Goal: Task Accomplishment & Management: Complete application form

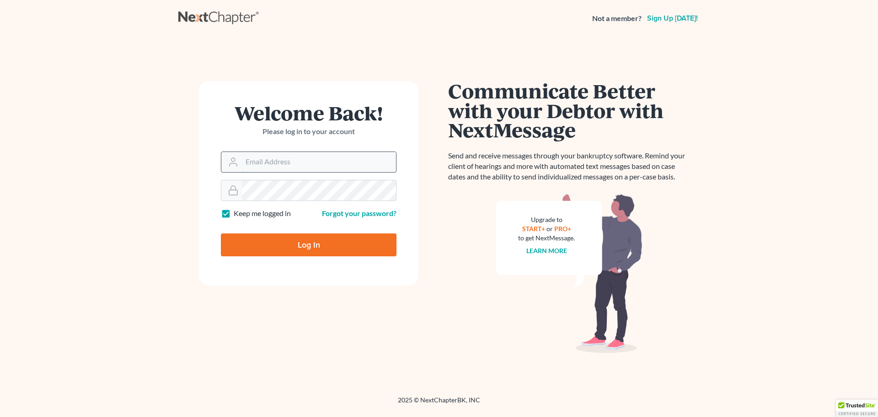
click at [275, 163] on input "Email Address" at bounding box center [319, 162] width 154 height 20
type input "[EMAIL_ADDRESS][DOMAIN_NAME]"
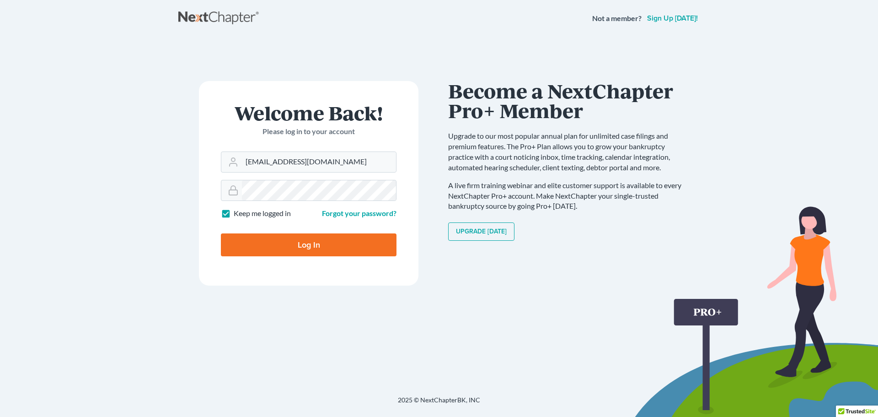
click at [293, 245] on input "Log In" at bounding box center [309, 244] width 176 height 23
type input "Thinking..."
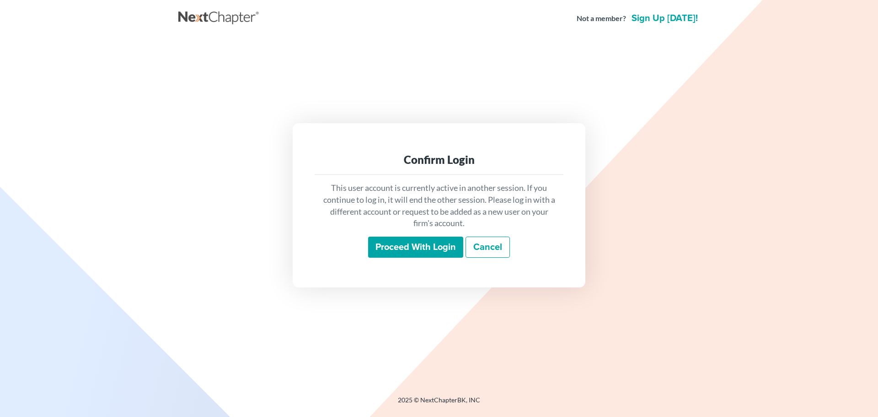
click at [412, 246] on input "Proceed with login" at bounding box center [415, 246] width 95 height 21
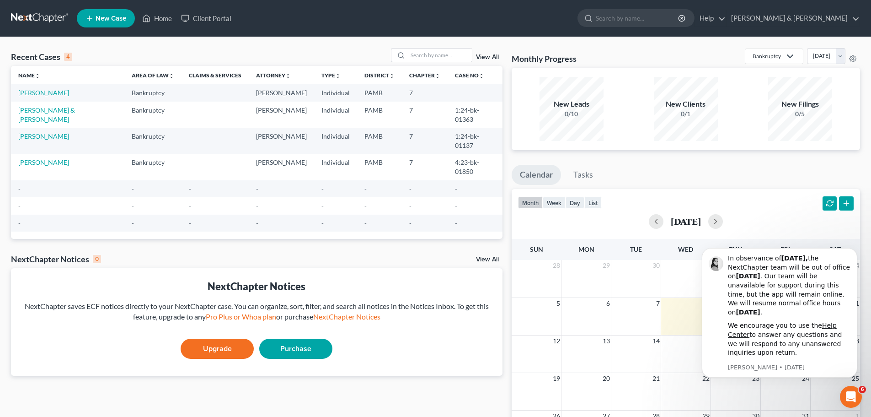
click at [113, 17] on span "New Case" at bounding box center [111, 18] width 31 height 7
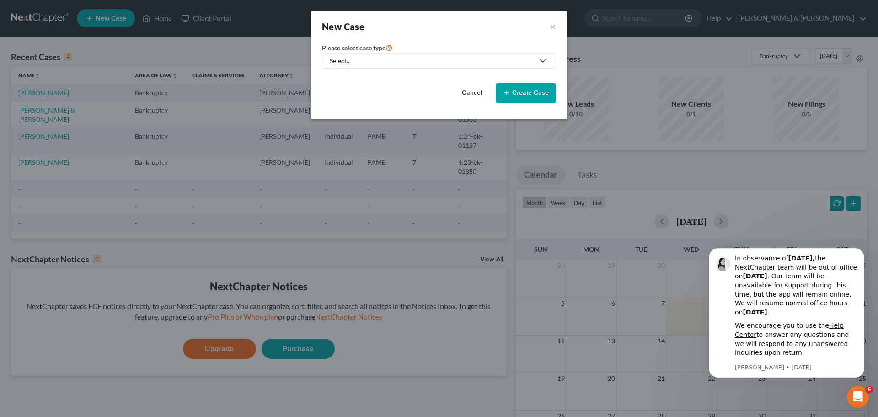
click at [522, 95] on button "Create Case" at bounding box center [526, 92] width 60 height 19
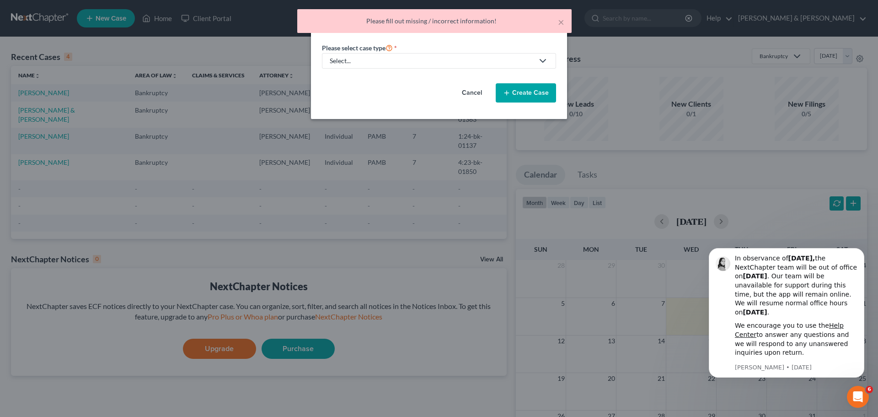
click at [539, 58] on icon at bounding box center [542, 60] width 11 height 11
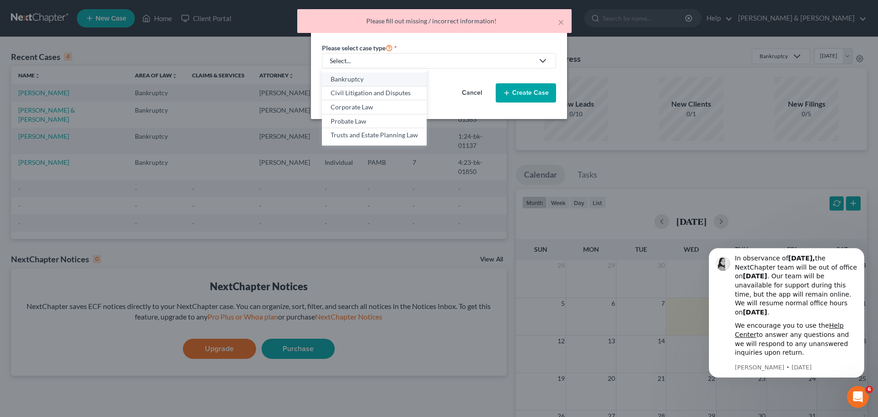
click at [407, 76] on div "Bankruptcy" at bounding box center [374, 79] width 87 height 9
select select "68"
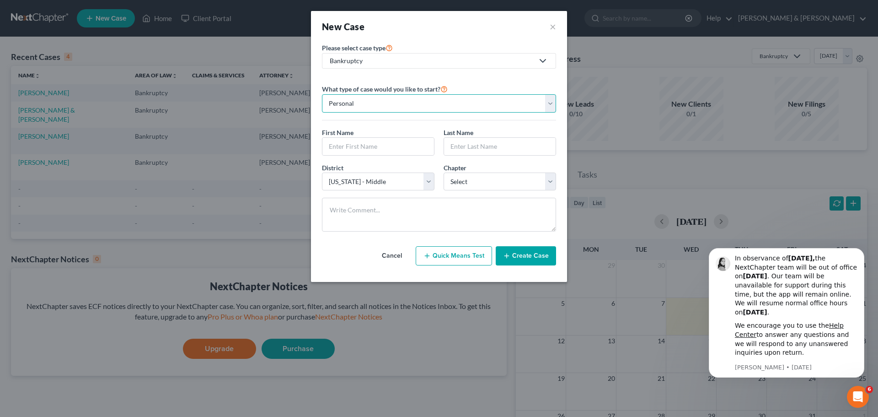
click at [549, 102] on select "Personal Business" at bounding box center [439, 103] width 234 height 18
click at [424, 148] on input "text" at bounding box center [378, 146] width 112 height 17
click at [859, 251] on button "Dismiss notification" at bounding box center [862, 251] width 12 height 12
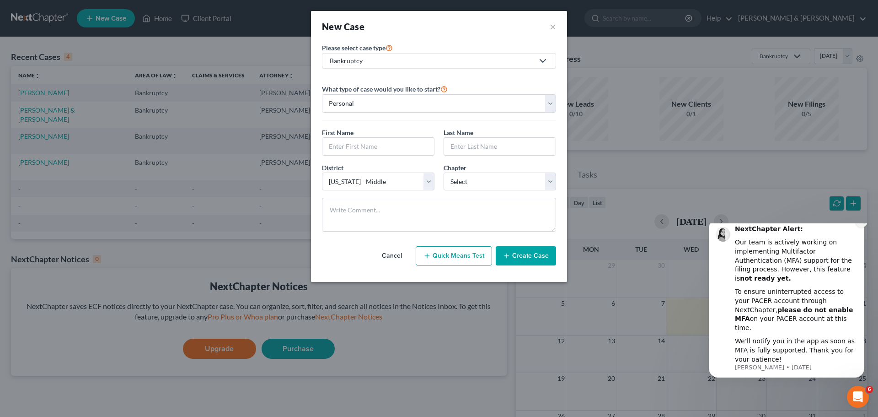
click at [862, 224] on icon "Dismiss notification" at bounding box center [861, 221] width 5 height 5
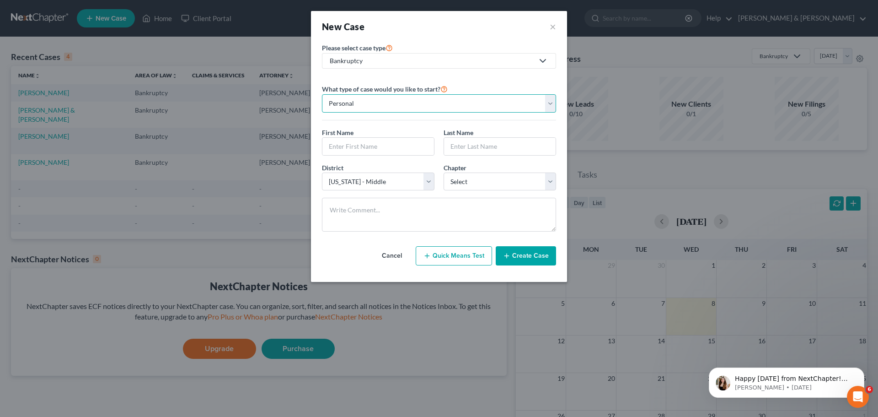
click at [479, 102] on select "Personal Business" at bounding box center [439, 103] width 234 height 18
click at [322, 94] on select "Personal Business" at bounding box center [439, 103] width 234 height 18
click at [420, 144] on input "text" at bounding box center [378, 146] width 112 height 17
click at [407, 150] on input "text" at bounding box center [378, 146] width 112 height 17
type input "Rodney"
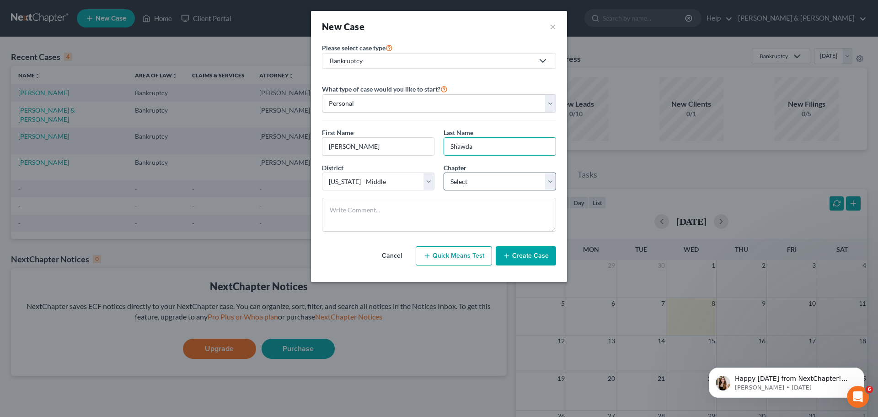
type input "Shawda"
click at [553, 181] on select "Select 7 11 12 13" at bounding box center [500, 181] width 113 height 18
select select "0"
click at [444, 172] on select "Select 7 11 12 13" at bounding box center [500, 181] width 113 height 18
click at [522, 252] on button "Create Case" at bounding box center [526, 255] width 60 height 19
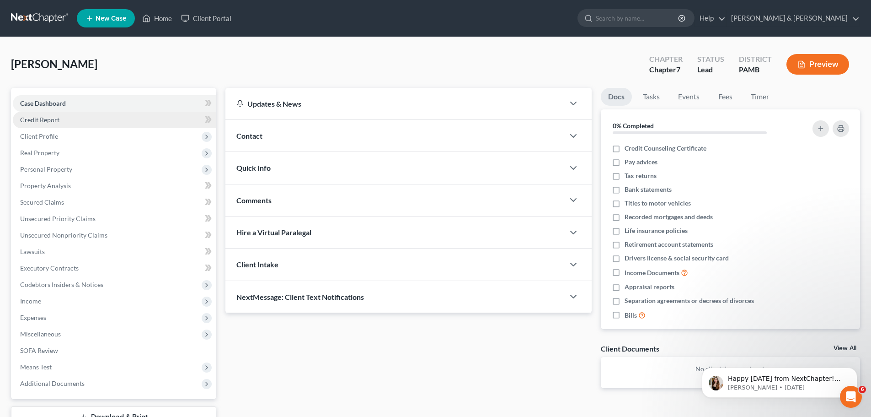
click at [59, 119] on link "Credit Report" at bounding box center [115, 120] width 204 height 16
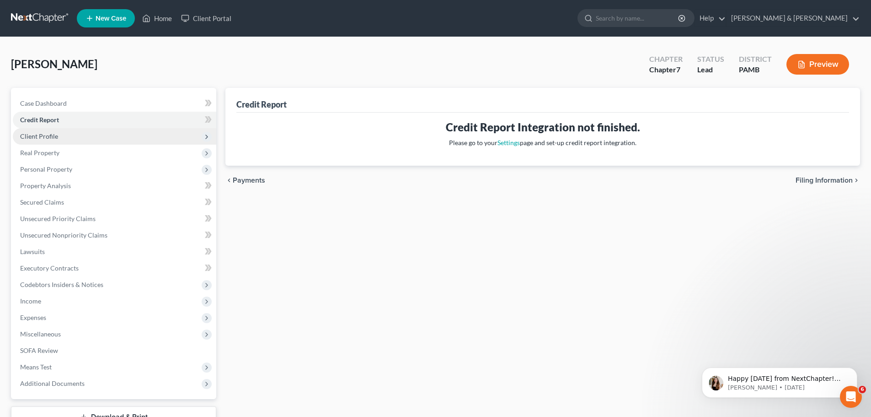
click at [53, 134] on span "Client Profile" at bounding box center [39, 136] width 38 height 8
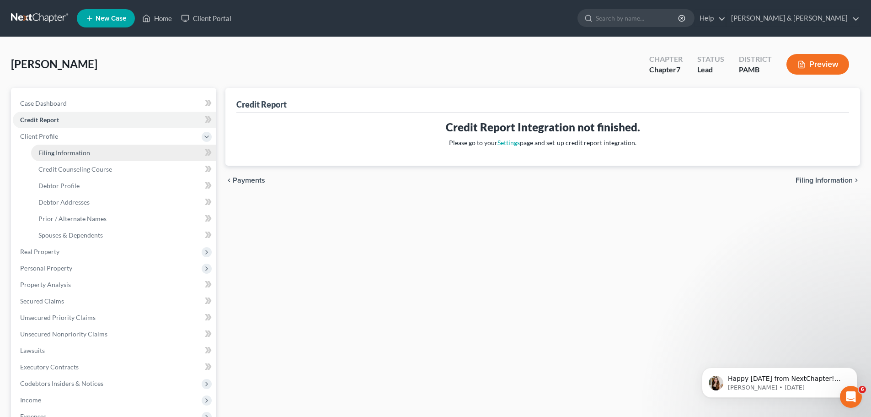
click at [78, 150] on span "Filing Information" at bounding box center [64, 153] width 52 height 8
select select "1"
select select "0"
select select "68"
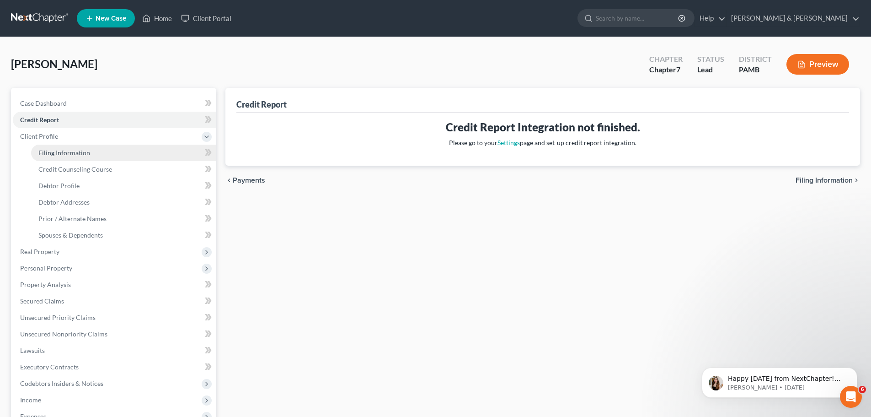
select select "0"
select select "39"
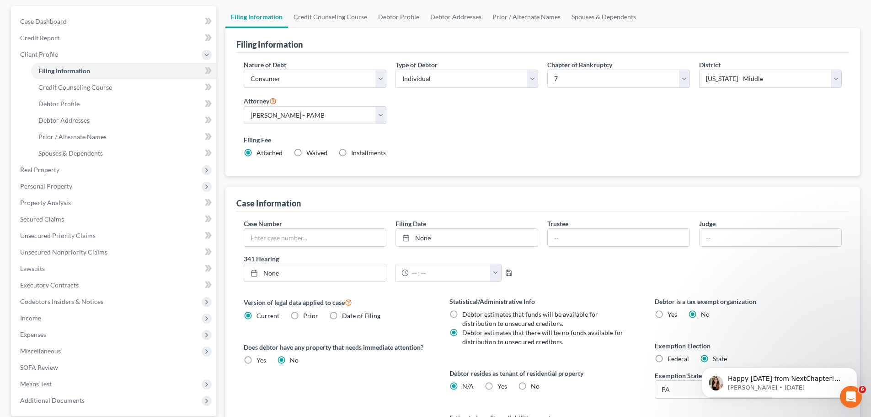
scroll to position [137, 0]
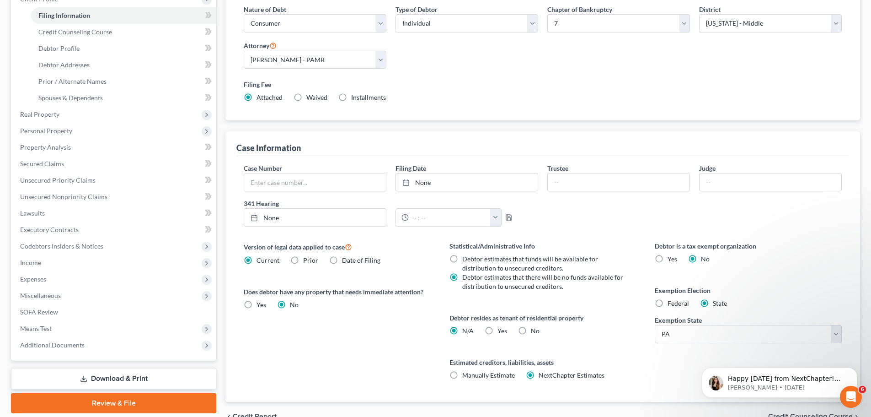
click at [668, 305] on label "Federal" at bounding box center [678, 303] width 21 height 9
click at [671, 305] on input "Federal" at bounding box center [674, 302] width 6 height 6
radio input "true"
radio input "false"
click at [531, 330] on label "No" at bounding box center [535, 330] width 9 height 9
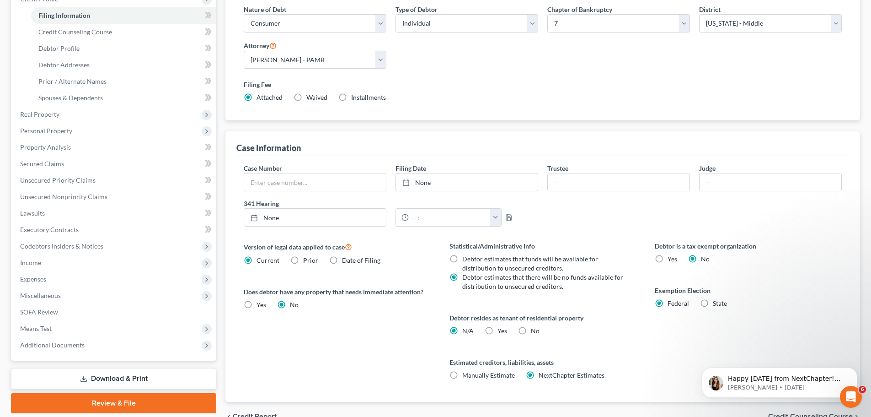
click at [535, 330] on input "No" at bounding box center [538, 329] width 6 height 6
radio input "true"
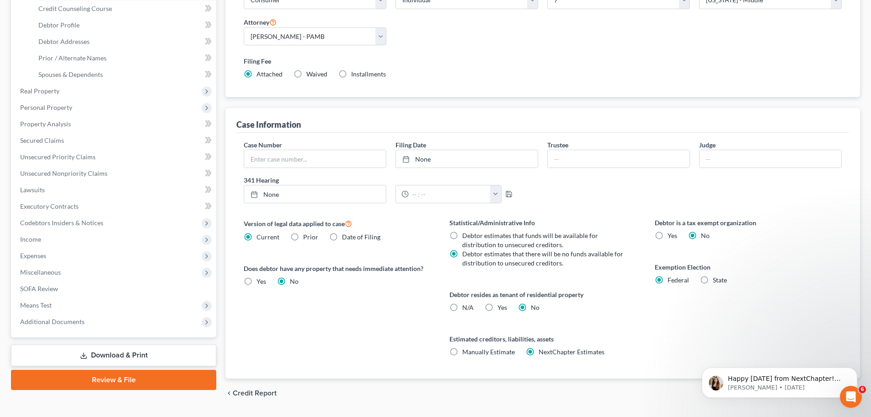
scroll to position [183, 0]
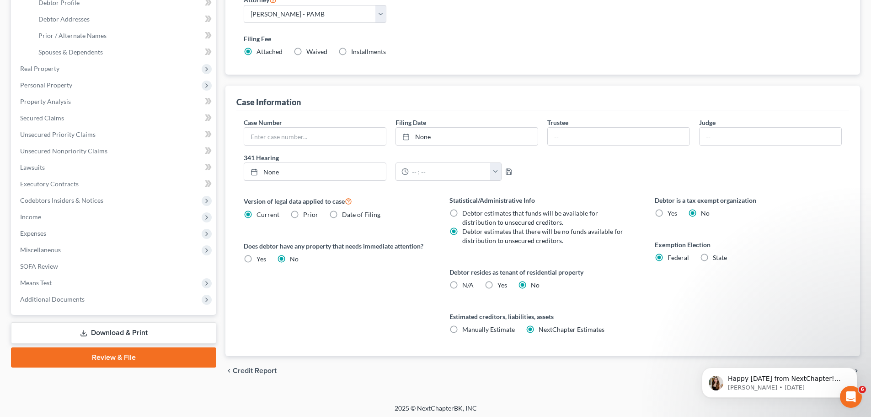
click at [462, 281] on label "N/A" at bounding box center [467, 284] width 11 height 9
click at [466, 281] on input "N/A" at bounding box center [469, 283] width 6 height 6
radio input "true"
radio input "false"
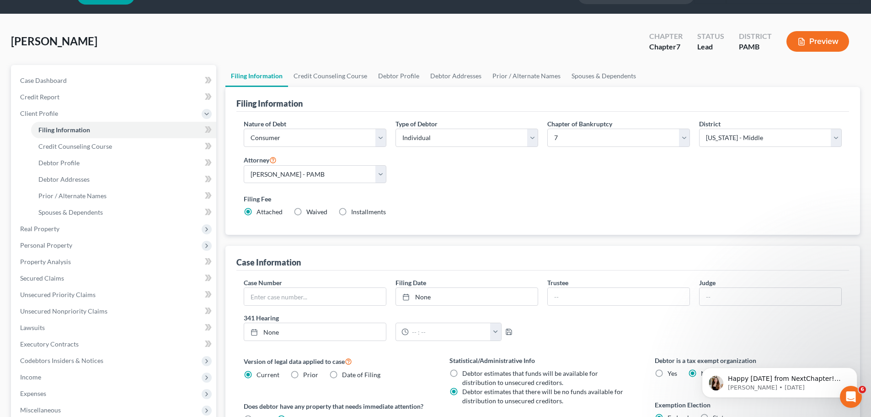
scroll to position [0, 0]
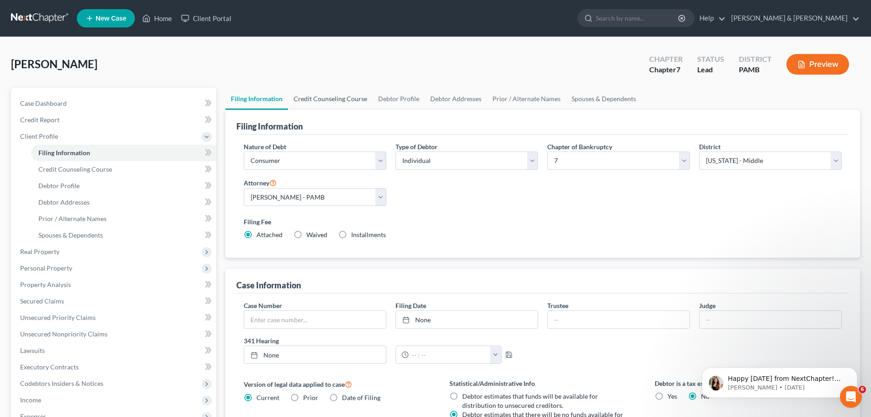
click at [346, 95] on link "Credit Counseling Course" at bounding box center [330, 99] width 85 height 22
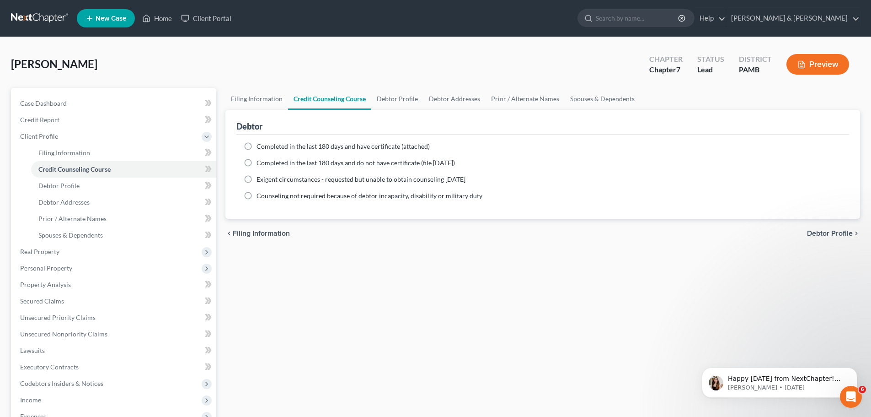
click at [257, 145] on label "Completed in the last 180 days and have certificate (attached)" at bounding box center [343, 146] width 173 height 9
click at [260, 145] on input "Completed in the last 180 days and have certificate (attached)" at bounding box center [263, 145] width 6 height 6
radio input "true"
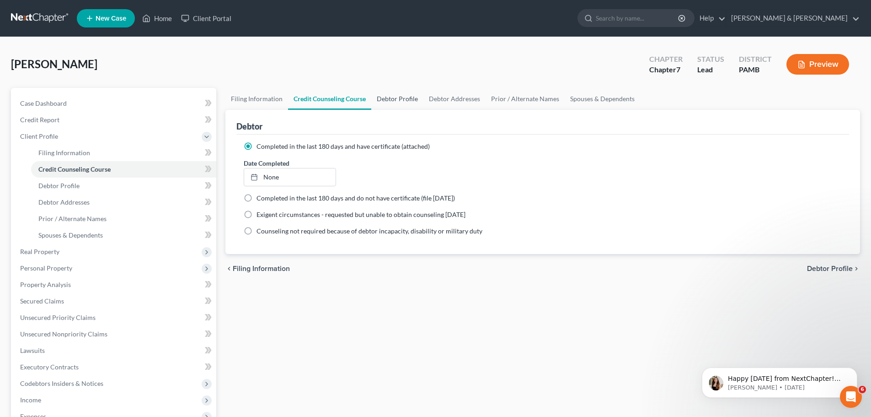
click at [387, 98] on link "Debtor Profile" at bounding box center [397, 99] width 52 height 22
select select "0"
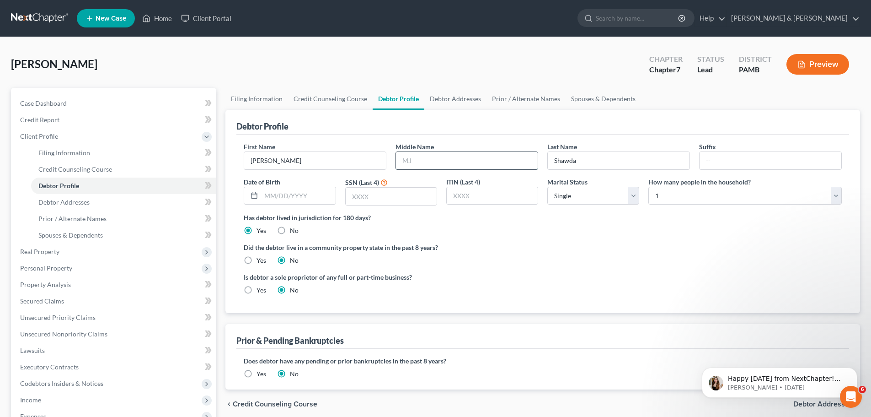
click at [460, 158] on input "text" at bounding box center [467, 160] width 142 height 17
type input "K"
click at [356, 198] on input "text" at bounding box center [391, 196] width 91 height 17
type input "2334"
click at [474, 197] on input "text" at bounding box center [492, 195] width 91 height 17
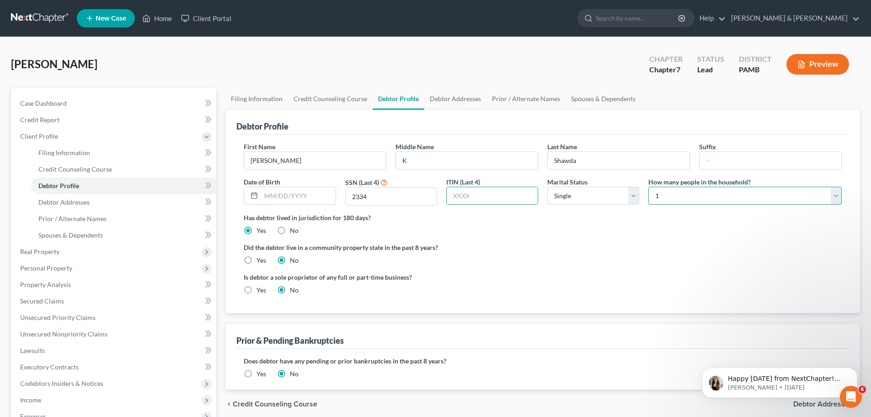
click at [840, 193] on select "Select 1 2 3 4 5 6 7 8 9 10 11 12 13 14 15 16 17 18 19 20" at bounding box center [745, 196] width 193 height 18
select select "1"
click at [649, 187] on select "Select 1 2 3 4 5 6 7 8 9 10 11 12 13 14 15 16 17 18 19 20" at bounding box center [745, 196] width 193 height 18
click at [439, 100] on link "Debtor Addresses" at bounding box center [455, 99] width 62 height 22
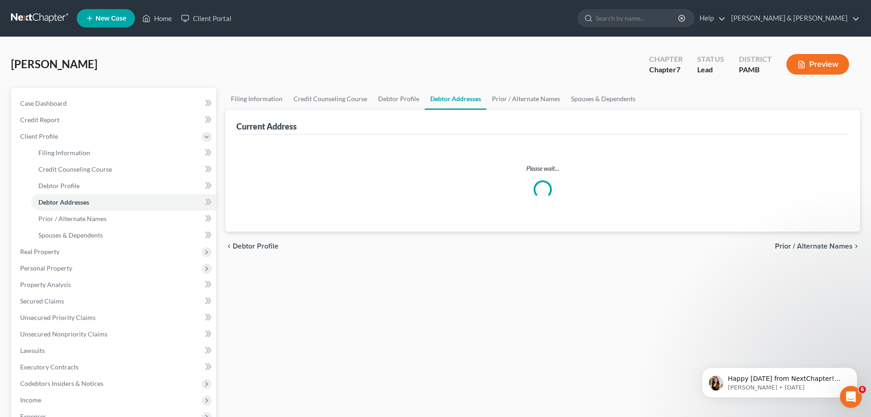
select select "0"
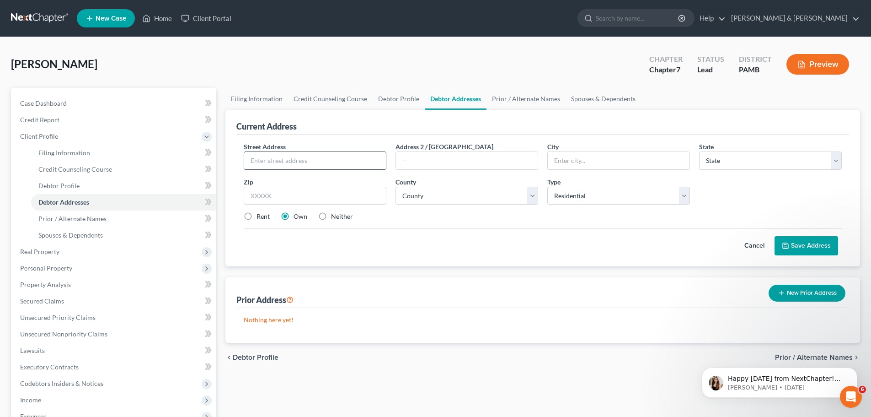
click at [342, 157] on input "text" at bounding box center [315, 160] width 142 height 17
type input "170 Mikalonis Road"
type input "Shamokin"
select select "39"
type input "17872"
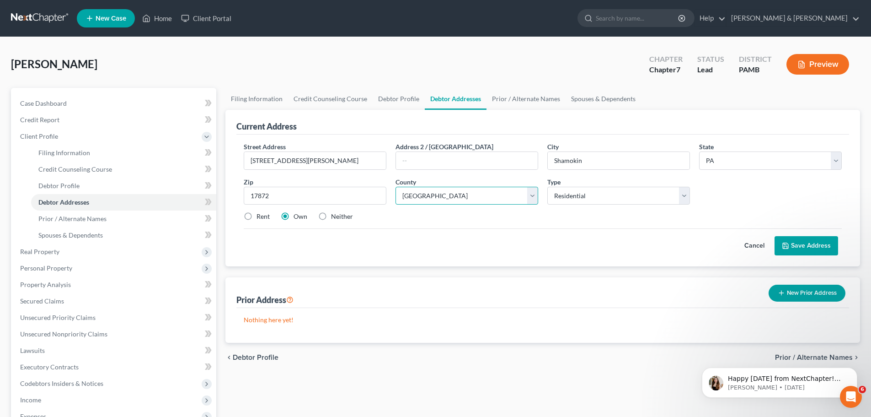
click at [533, 197] on select "County Adams County Allegheny County Armstrong County Beaver County Bedford Cou…" at bounding box center [467, 196] width 143 height 18
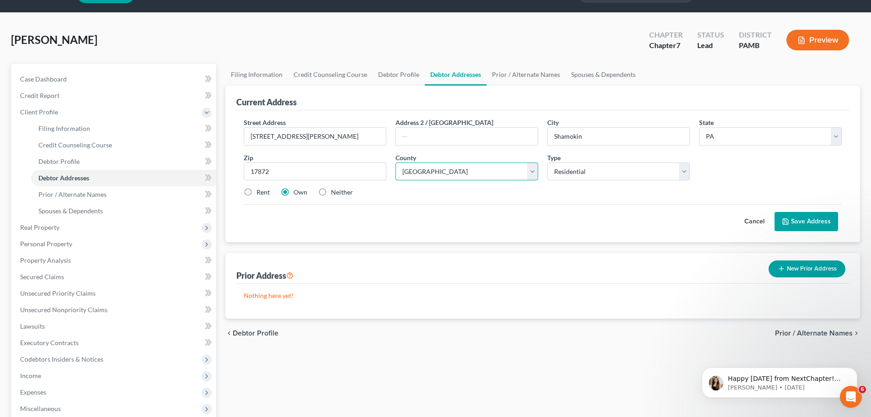
scroll to position [46, 0]
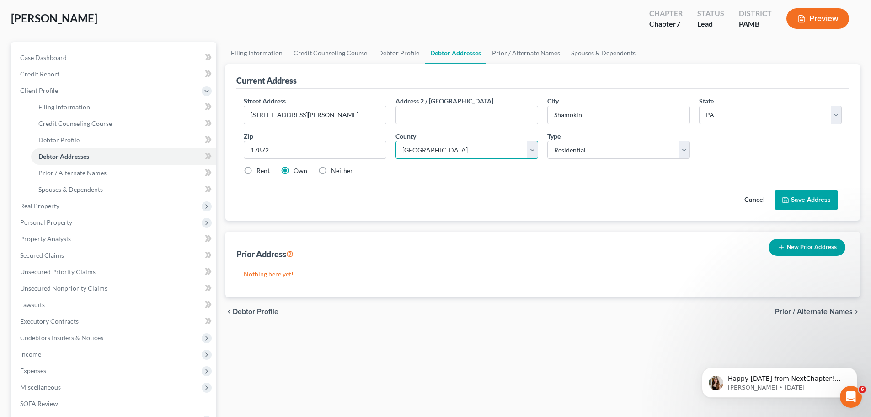
click at [531, 147] on select "County Adams County Allegheny County Armstrong County Beaver County Bedford Cou…" at bounding box center [467, 150] width 143 height 18
select select "48"
click at [396, 141] on select "County Adams County Allegheny County Armstrong County Beaver County Bedford Cou…" at bounding box center [467, 150] width 143 height 18
click at [682, 147] on select "Select Residential Mailing Rental Business" at bounding box center [619, 150] width 143 height 18
click at [548, 141] on select "Select Residential Mailing Rental Business" at bounding box center [619, 150] width 143 height 18
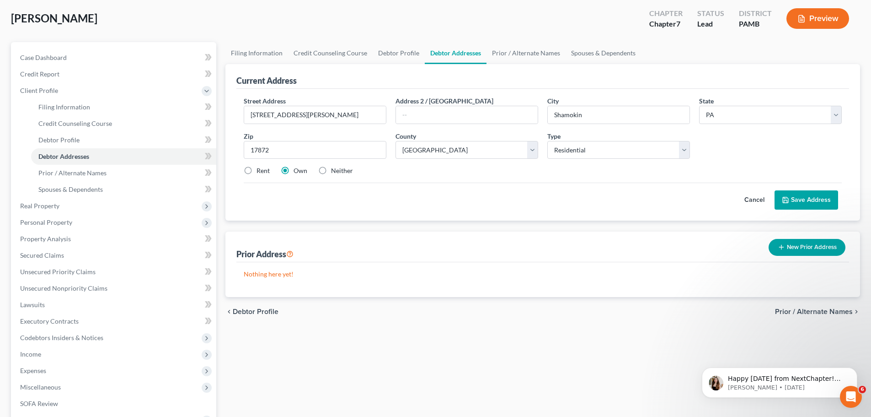
click at [331, 172] on label "Neither" at bounding box center [342, 170] width 22 height 9
click at [335, 172] on input "Neither" at bounding box center [338, 169] width 6 height 6
radio input "true"
click at [816, 194] on button "Save Address" at bounding box center [807, 199] width 64 height 19
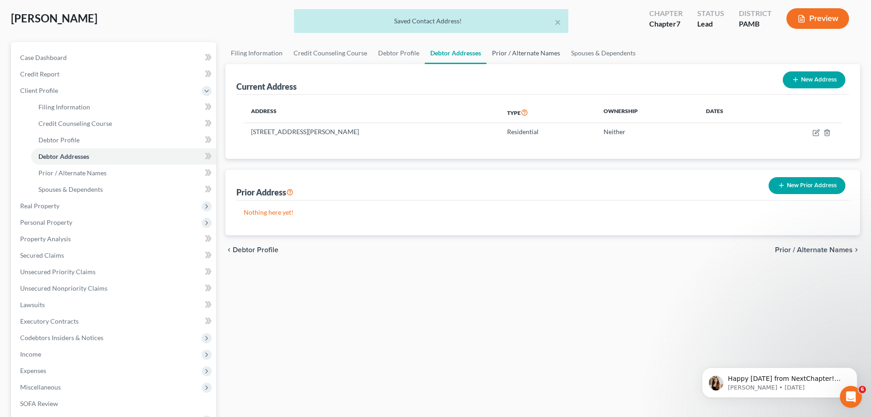
click at [545, 50] on link "Prior / Alternate Names" at bounding box center [526, 53] width 79 height 22
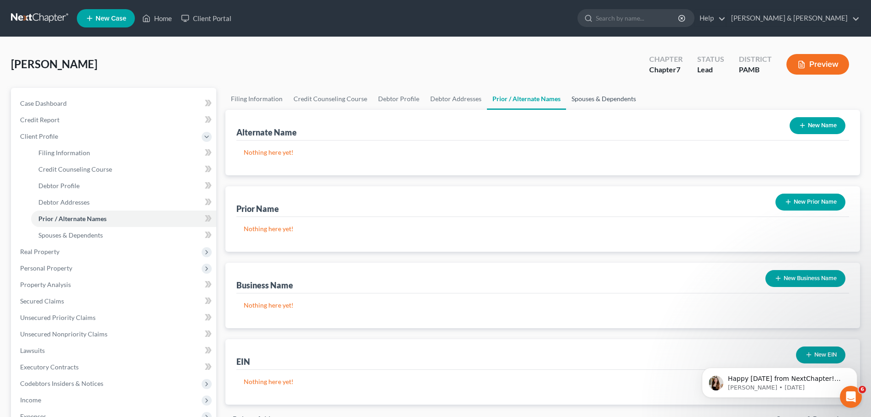
click at [602, 94] on link "Spouses & Dependents" at bounding box center [603, 99] width 75 height 22
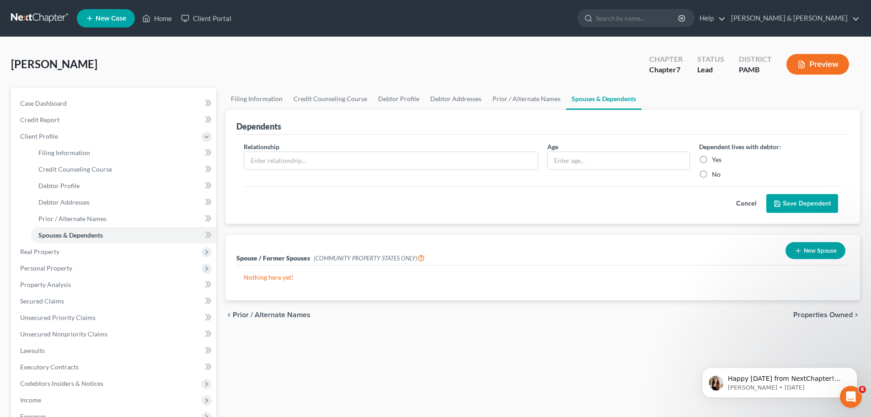
click at [804, 200] on button "Save Dependent" at bounding box center [803, 203] width 72 height 19
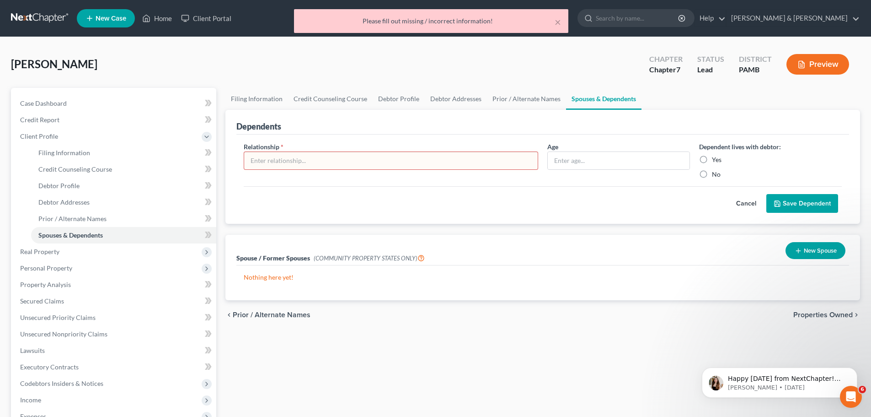
click at [726, 276] on p "Nothing here yet!" at bounding box center [543, 277] width 598 height 9
click at [728, 328] on div "chevron_left Prior / Alternate Names Properties Owned chevron_right" at bounding box center [543, 314] width 635 height 29
click at [746, 206] on button "Cancel" at bounding box center [746, 203] width 40 height 18
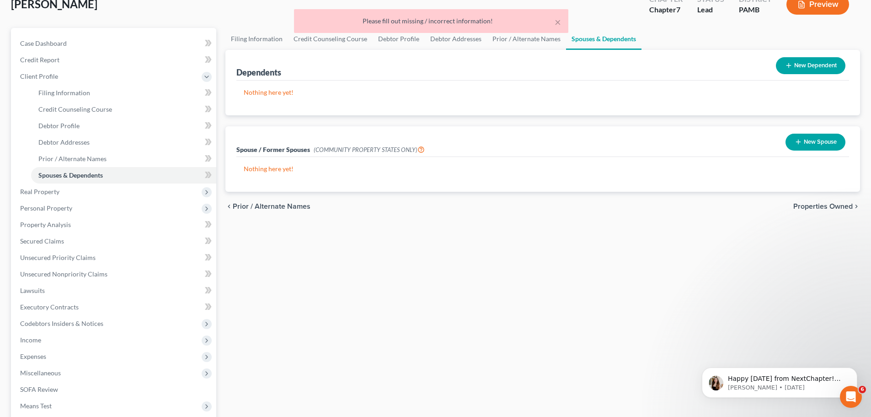
scroll to position [137, 0]
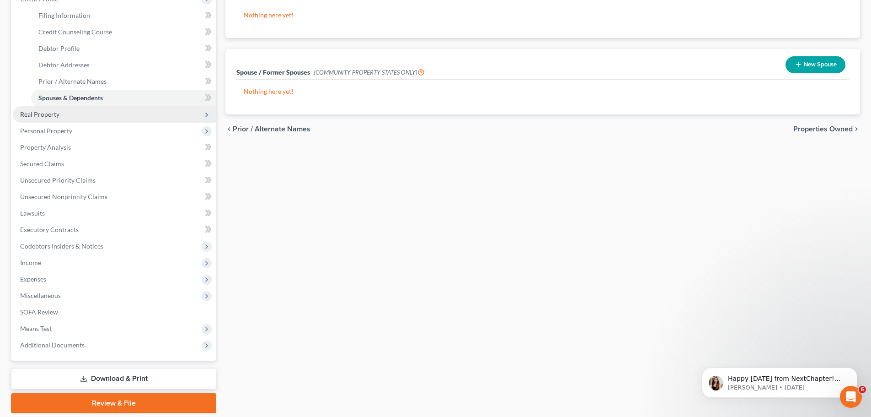
click at [49, 116] on span "Real Property" at bounding box center [39, 114] width 39 height 8
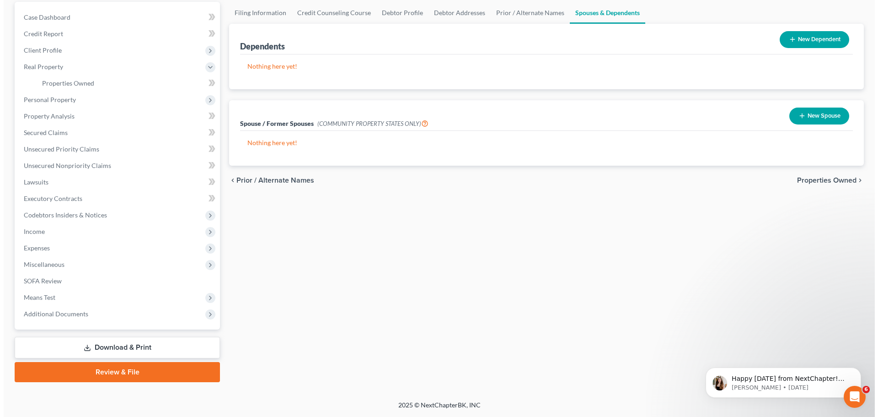
scroll to position [0, 0]
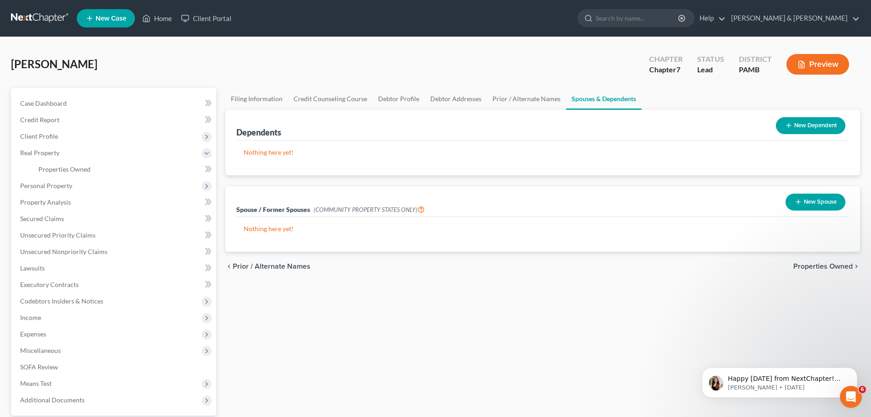
click at [816, 263] on span "Properties Owned" at bounding box center [823, 266] width 59 height 7
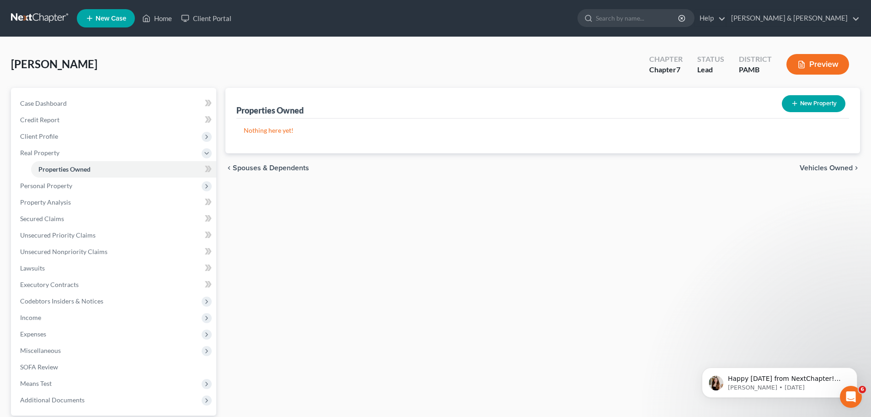
click at [843, 167] on span "Vehicles Owned" at bounding box center [826, 167] width 53 height 7
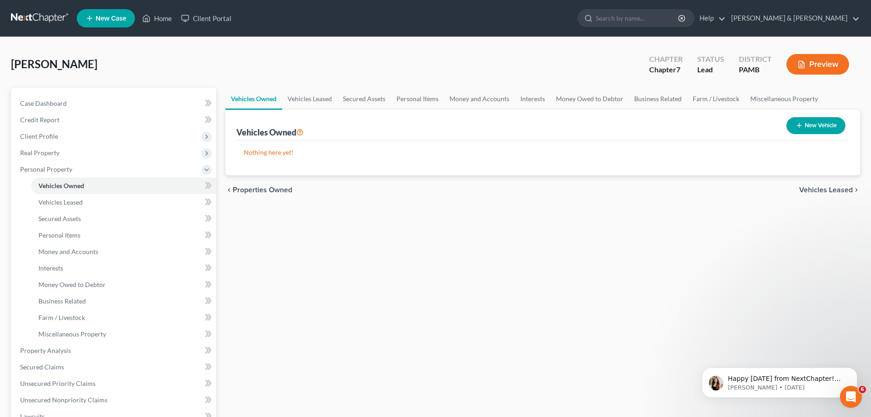
click at [827, 126] on button "New Vehicle" at bounding box center [816, 125] width 59 height 17
select select "0"
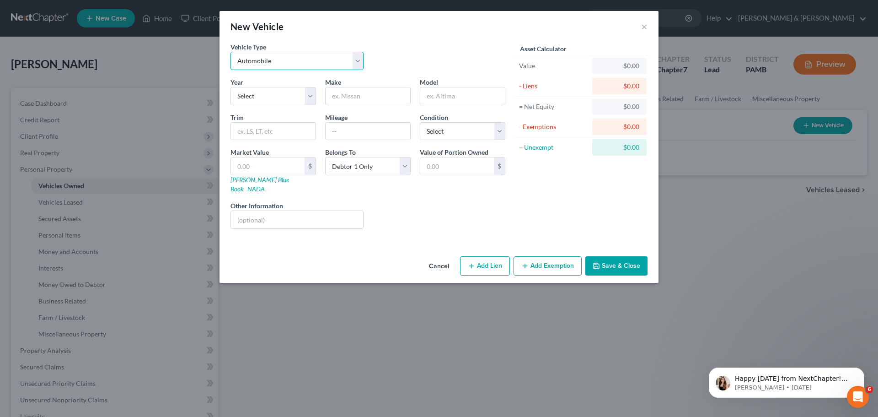
click at [360, 58] on select "Select Automobile Truck Trailer Watercraft Aircraft Motor Home Atv Other Vehicle" at bounding box center [297, 61] width 133 height 18
click at [231, 52] on select "Select Automobile Truck Trailer Watercraft Aircraft Motor Home Atv Other Vehicle" at bounding box center [297, 61] width 133 height 18
click at [309, 91] on select "Select 2026 2025 2024 2023 2022 2021 2020 2019 2018 2017 2016 2015 2014 2013 20…" at bounding box center [274, 96] width 86 height 18
select select "13"
click at [231, 87] on select "Select 2026 2025 2024 2023 2022 2021 2020 2019 2018 2017 2016 2015 2014 2013 20…" at bounding box center [274, 96] width 86 height 18
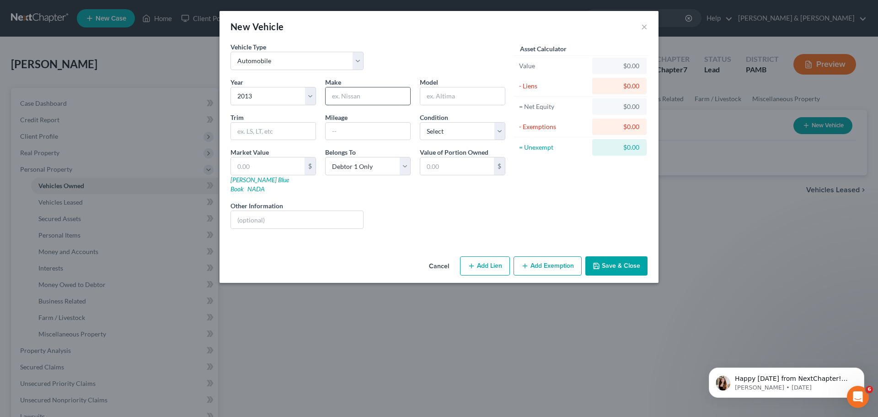
click at [361, 99] on input "text" at bounding box center [368, 95] width 85 height 17
type input "Ford"
click at [434, 93] on input "text" at bounding box center [462, 95] width 85 height 17
type input "F150"
click at [306, 135] on input "text" at bounding box center [273, 131] width 85 height 17
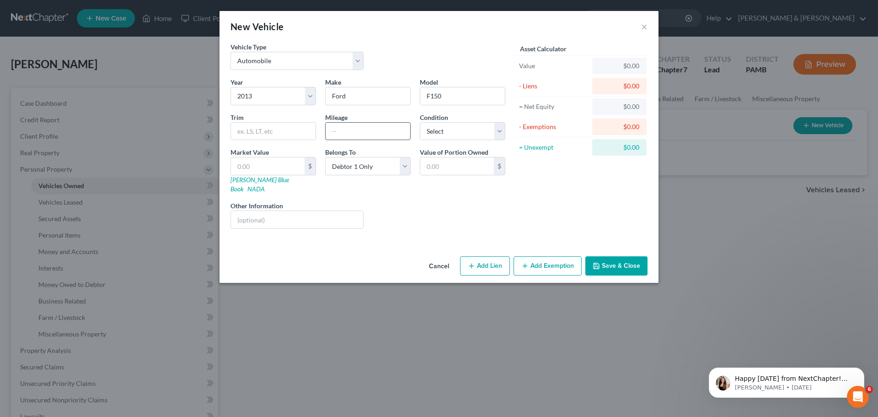
click at [340, 129] on input "text" at bounding box center [368, 131] width 85 height 17
type input "278,000"
click at [505, 131] on select "Select Excellent Very Good Good Fair Poor" at bounding box center [463, 131] width 86 height 18
select select "3"
click at [420, 122] on select "Select Excellent Very Good Good Fair Poor" at bounding box center [463, 131] width 86 height 18
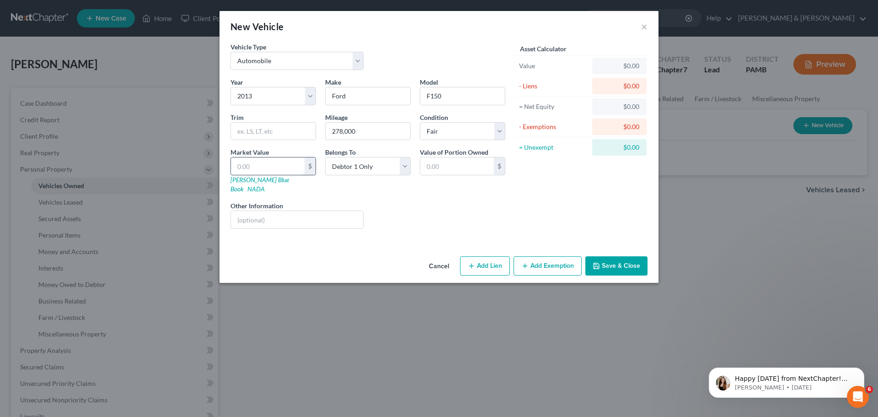
click at [292, 172] on input "text" at bounding box center [268, 165] width 74 height 17
type input "1"
type input "1.00"
type input "10"
type input "10.00"
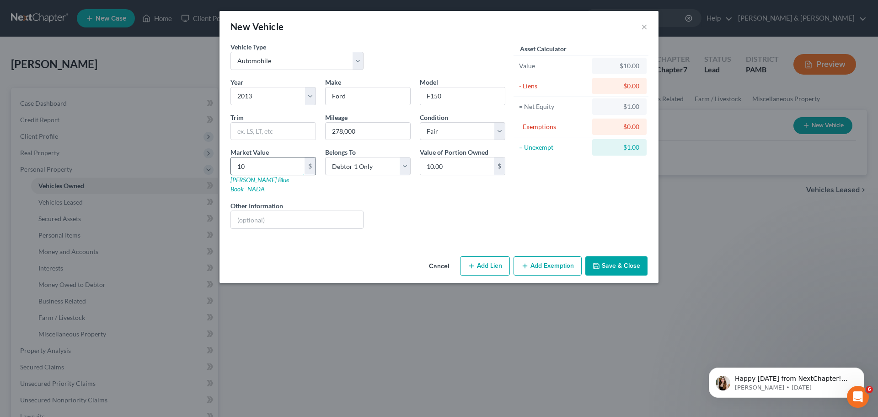
type input "100"
type input "100.00"
type input "1000"
type input "1,000.00"
type input "1,0000"
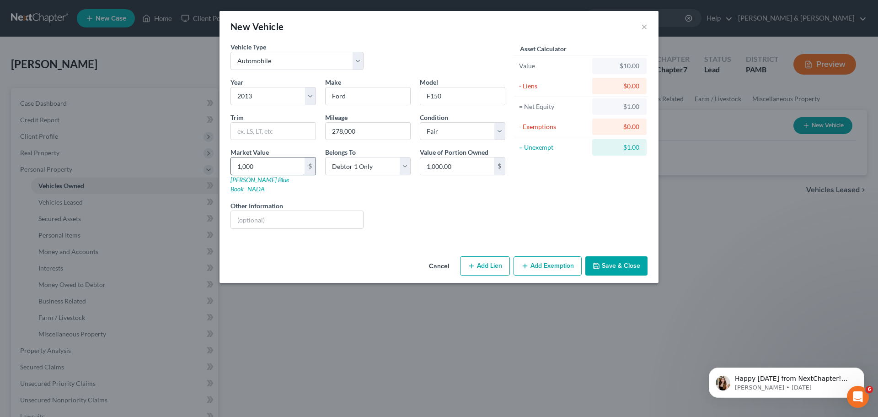
type input "10,000.00"
type input "10,000"
click at [419, 191] on div "Year Select 2026 2025 2024 2023 2022 2021 2020 2019 2018 2017 2016 2015 2014 20…" at bounding box center [368, 156] width 284 height 159
click at [408, 164] on select "Select Debtor 1 Only Debtor 2 Only Debtor 1 And Debtor 2 Only At Least One Of T…" at bounding box center [368, 166] width 86 height 18
click at [325, 157] on select "Select Debtor 1 Only Debtor 2 Only Debtor 1 And Debtor 2 Only At Least One Of T…" at bounding box center [368, 166] width 86 height 18
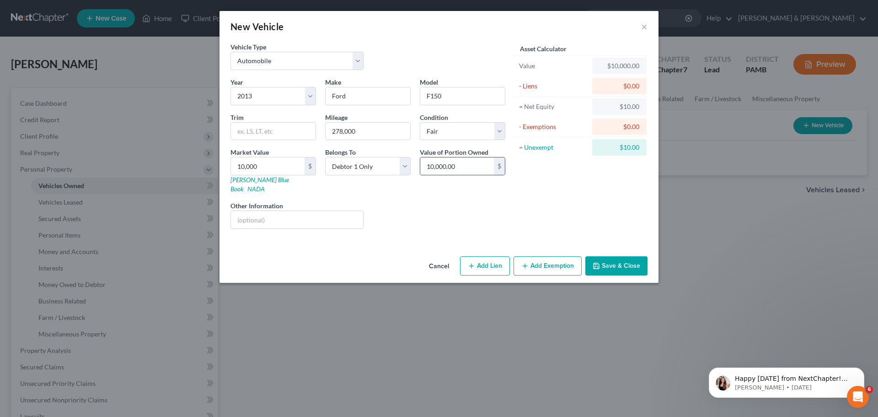
click at [494, 167] on div "$" at bounding box center [499, 165] width 11 height 17
click at [487, 168] on input "10,000.00" at bounding box center [457, 165] width 74 height 17
click at [597, 263] on icon "button" at bounding box center [596, 265] width 5 height 5
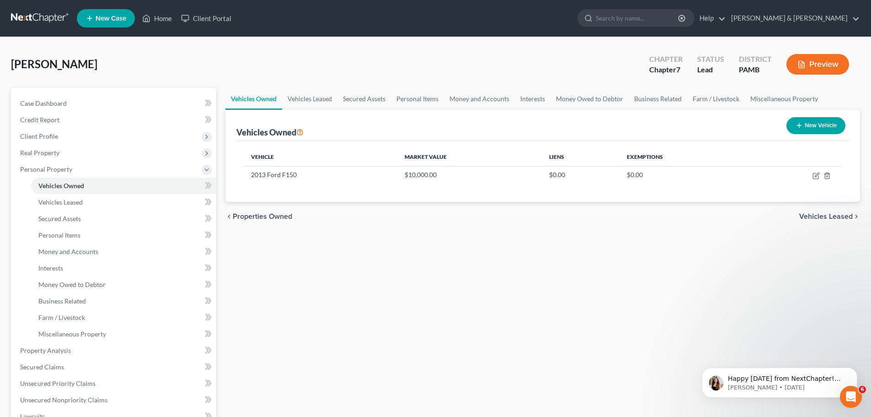
click at [803, 121] on button "New Vehicle" at bounding box center [816, 125] width 59 height 17
select select "0"
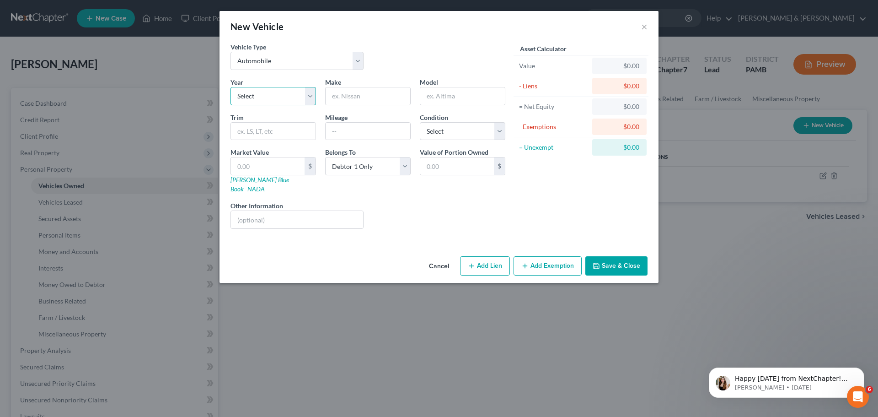
click at [285, 97] on select "Select 2026 2025 2024 2023 2022 2021 2020 2019 2018 2017 2016 2015 2014 2013 20…" at bounding box center [274, 96] width 86 height 18
select select "36"
click at [231, 87] on select "Select 2026 2025 2024 2023 2022 2021 2020 2019 2018 2017 2016 2015 2014 2013 20…" at bounding box center [274, 96] width 86 height 18
click at [390, 95] on input "text" at bounding box center [368, 95] width 85 height 17
type input "Chevy"
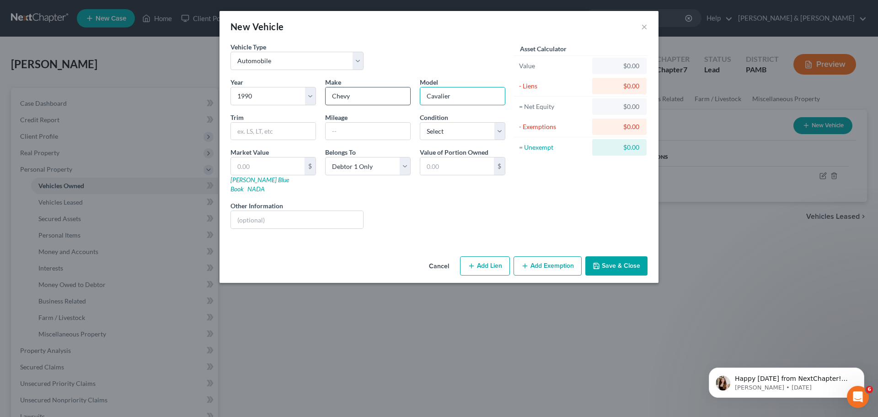
type input "Cavalier"
type input "178,000"
click at [500, 128] on select "Select Excellent Very Good Good Fair Poor" at bounding box center [463, 131] width 86 height 18
select select "3"
click at [420, 122] on select "Select Excellent Very Good Good Fair Poor" at bounding box center [463, 131] width 86 height 18
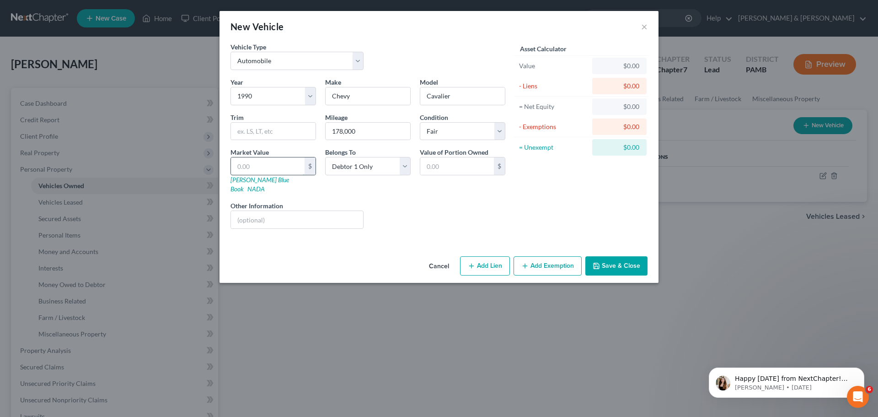
click at [289, 167] on input "text" at bounding box center [268, 165] width 74 height 17
type input "3"
type input "3.00"
type input "30"
type input "30.00"
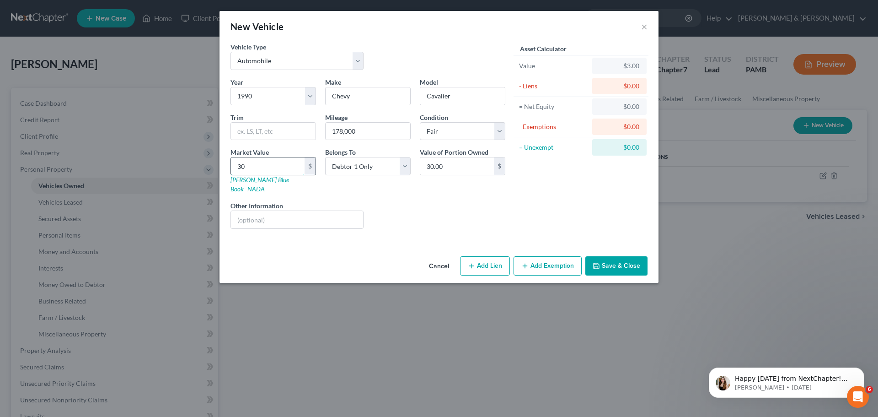
type input "300"
type input "300.00"
type input "3000"
type input "3,000.00"
type input "3,000"
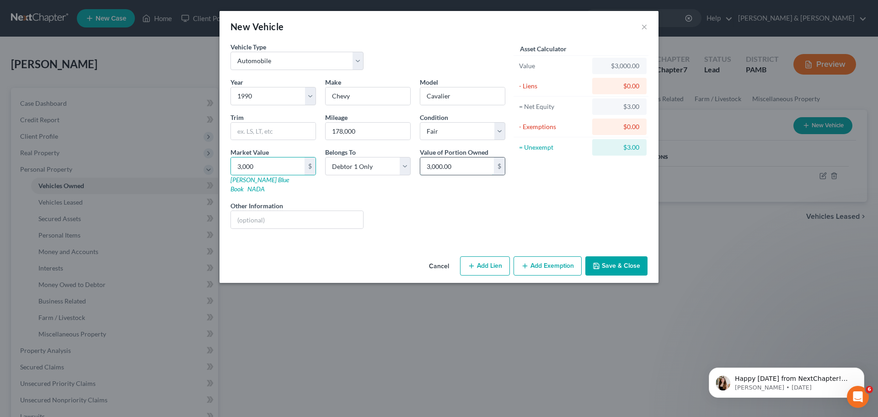
click at [461, 161] on input "3,000.00" at bounding box center [457, 165] width 74 height 17
click at [558, 197] on div "Asset Calculator Value $3,000.00 - Liens $0.00 = Net Equity $3.00 - Exemptions …" at bounding box center [581, 139] width 142 height 194
click at [610, 256] on button "Save & Close" at bounding box center [616, 265] width 62 height 19
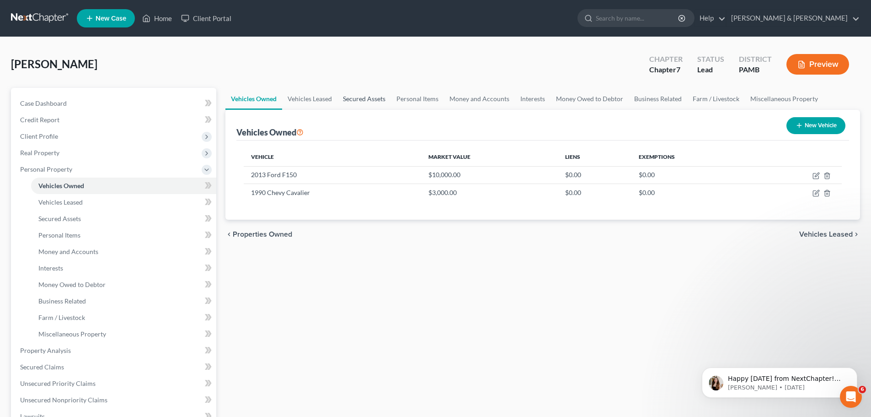
click at [353, 97] on link "Secured Assets" at bounding box center [365, 99] width 54 height 22
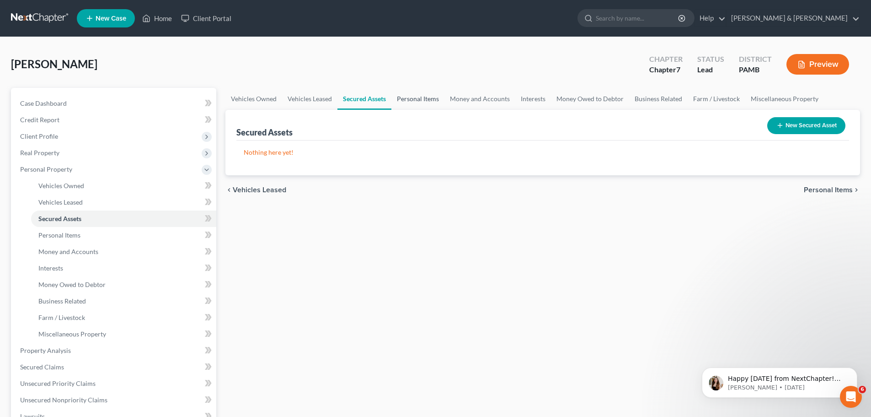
click at [408, 96] on link "Personal Items" at bounding box center [418, 99] width 53 height 22
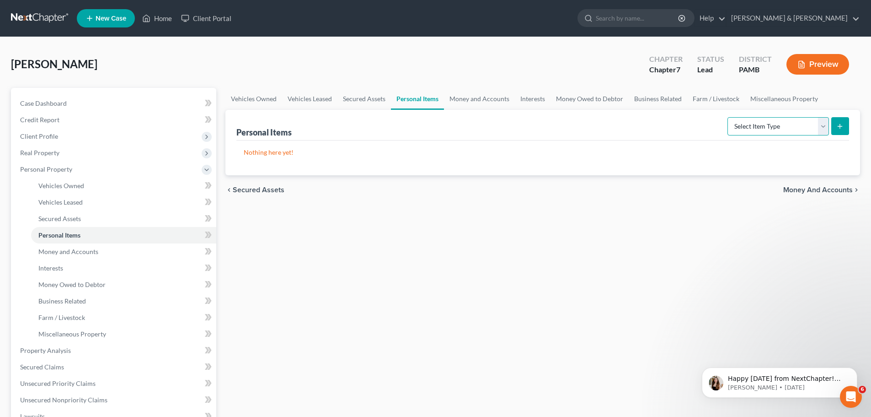
click at [824, 127] on select "Select Item Type Clothing Collectibles Of Value Electronics Firearms Household …" at bounding box center [779, 126] width 102 height 18
select select "clothing"
click at [729, 117] on select "Select Item Type Clothing Collectibles Of Value Electronics Firearms Household …" at bounding box center [779, 126] width 102 height 18
click at [838, 127] on icon "submit" at bounding box center [840, 126] width 7 height 7
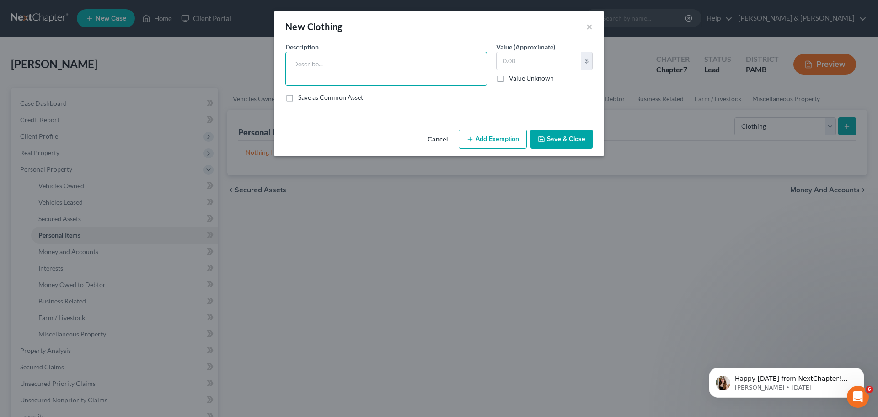
click at [477, 70] on textarea at bounding box center [386, 69] width 202 height 34
type textarea "Clothing of debtor"
type input "300.00"
click at [480, 132] on button "Add Exemption" at bounding box center [493, 138] width 68 height 19
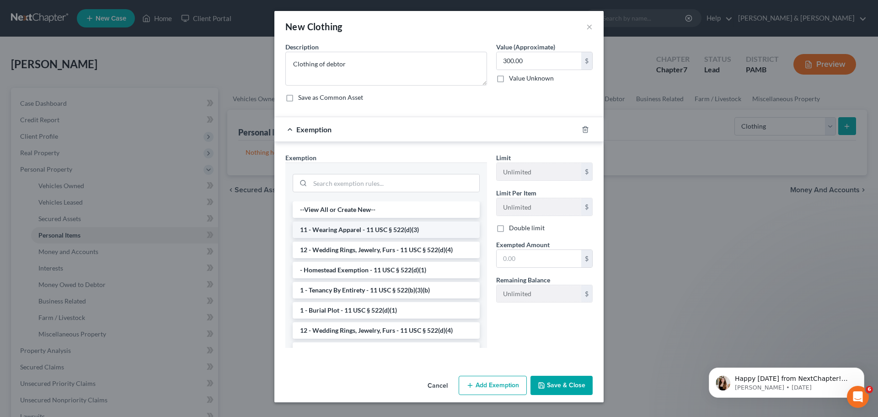
click at [423, 226] on li "11 - Wearing Apparel - 11 USC § 522(d)(3)" at bounding box center [386, 229] width 187 height 16
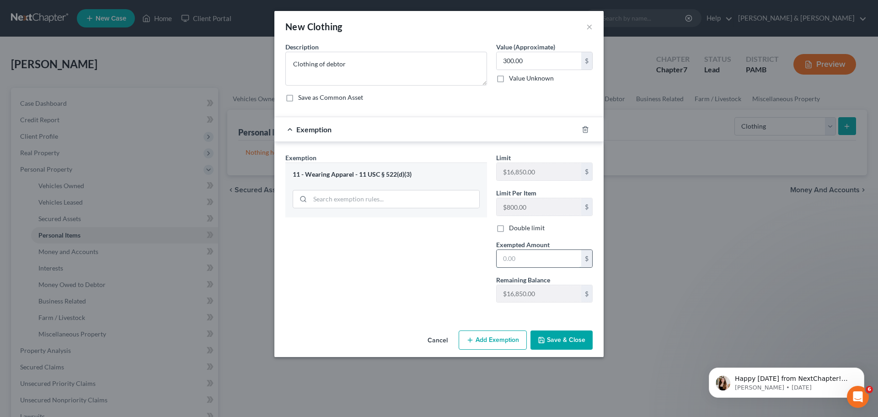
click at [541, 258] on input "text" at bounding box center [539, 258] width 85 height 17
type input "300.00"
click at [478, 281] on div "Exemption Set must be selected for CA. Exemption * 11 - Wearing Apparel - 11 US…" at bounding box center [386, 231] width 211 height 157
click at [553, 338] on button "Save & Close" at bounding box center [562, 339] width 62 height 19
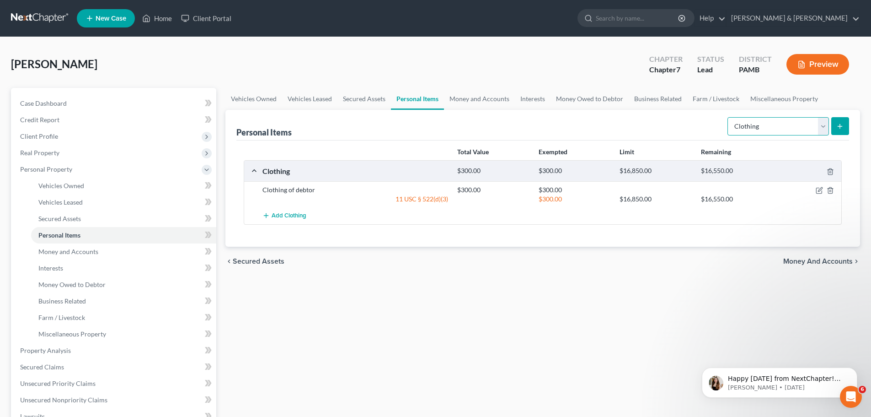
click at [827, 127] on select "Select Item Type Clothing Collectibles Of Value Electronics Firearms Household …" at bounding box center [779, 126] width 102 height 18
select select "household_goods"
click at [729, 117] on select "Select Item Type Clothing Collectibles Of Value Electronics Firearms Household …" at bounding box center [779, 126] width 102 height 18
click at [844, 127] on button "submit" at bounding box center [841, 126] width 18 height 18
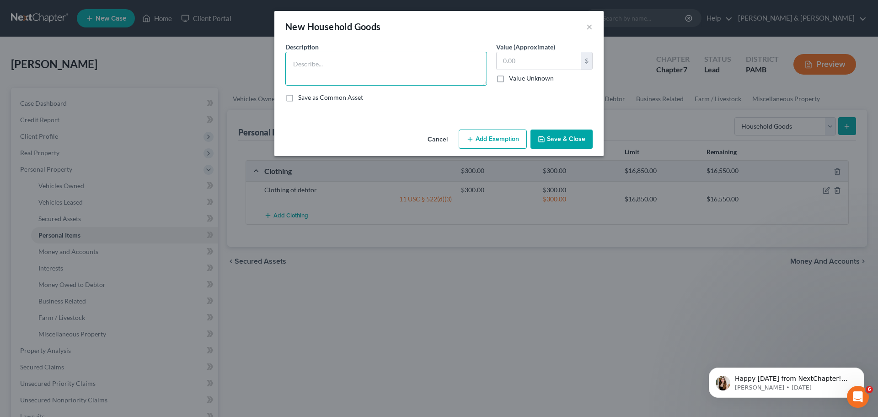
click at [448, 65] on textarea at bounding box center [386, 69] width 202 height 34
type textarea "Household goods - electronics, bedroom set, miscellaneous items"
click at [536, 65] on input "text" at bounding box center [539, 60] width 85 height 17
type input "500.00"
click at [397, 64] on textarea "Household goods - electronics, bedroom set, miscellaneous items" at bounding box center [386, 69] width 202 height 34
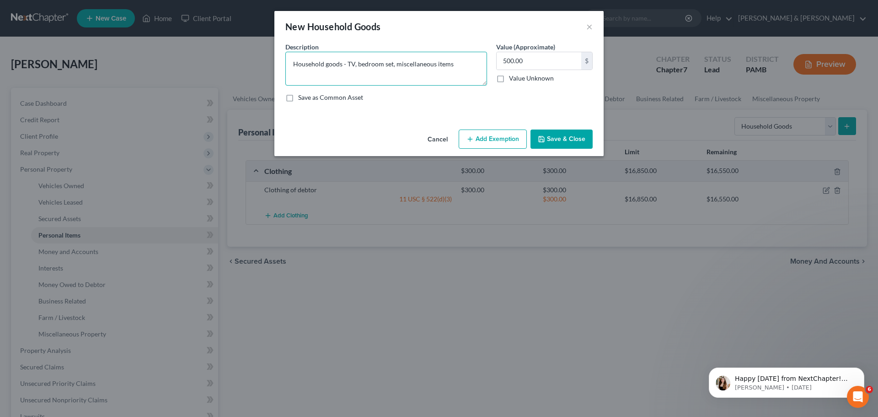
type textarea "Household goods - TV, bedroom set, miscellaneous items"
click at [506, 133] on button "Add Exemption" at bounding box center [493, 138] width 68 height 19
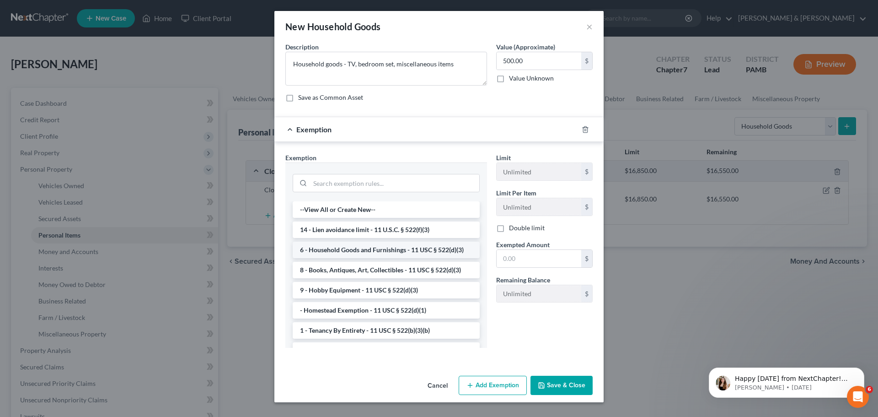
click at [420, 248] on li "6 - Household Goods and Furnishings - 11 USC § 522(d)(3)" at bounding box center [386, 250] width 187 height 16
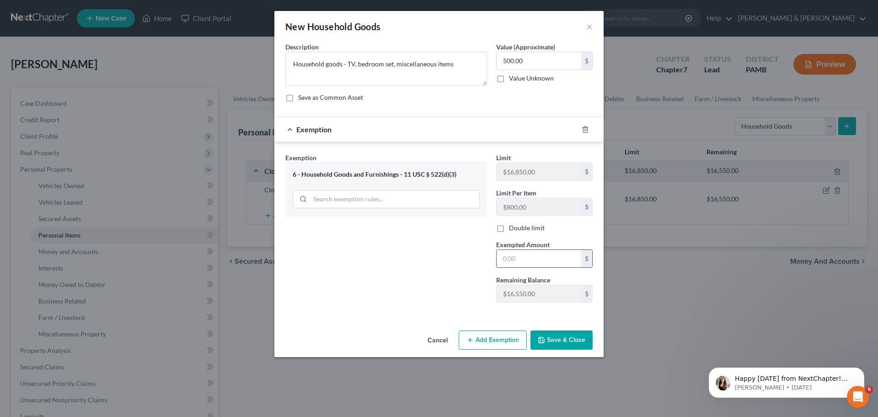
click at [532, 259] on input "text" at bounding box center [539, 258] width 85 height 17
type input "500.00"
click at [558, 338] on button "Save & Close" at bounding box center [562, 339] width 62 height 19
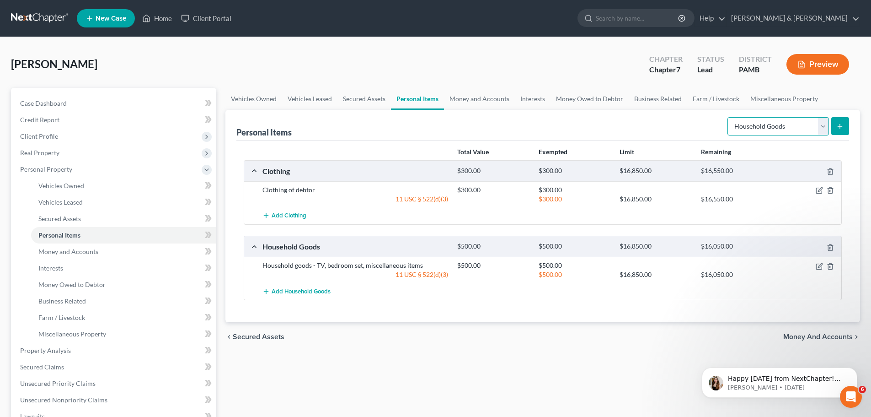
click at [828, 129] on select "Select Item Type Clothing Collectibles Of Value Electronics Firearms Household …" at bounding box center [779, 126] width 102 height 18
click at [95, 252] on span "Money and Accounts" at bounding box center [68, 251] width 60 height 8
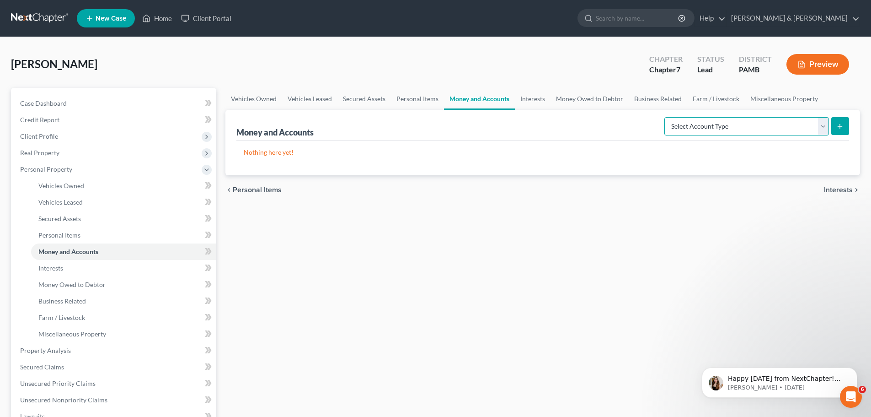
click at [822, 123] on select "Select Account Type Brokerage Cash on Hand Certificates of Deposit Checking Acc…" at bounding box center [747, 126] width 165 height 18
select select "checking"
click at [666, 117] on select "Select Account Type Brokerage Cash on Hand Certificates of Deposit Checking Acc…" at bounding box center [747, 126] width 165 height 18
click at [835, 124] on button "submit" at bounding box center [841, 126] width 18 height 18
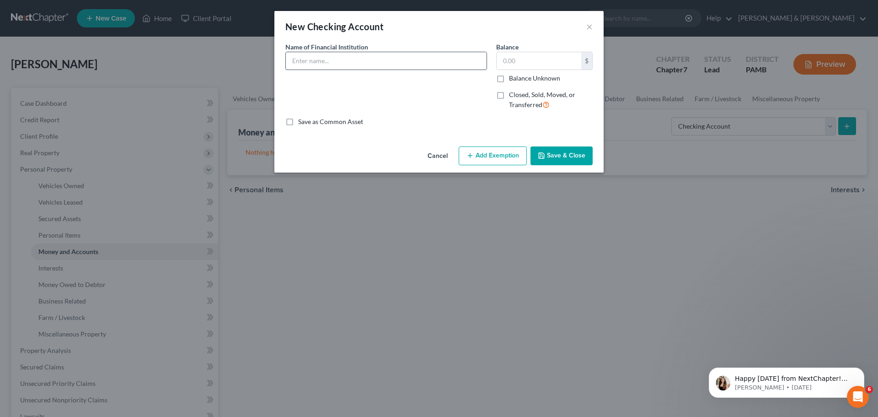
click at [453, 64] on input "text" at bounding box center [386, 60] width 201 height 17
